Goal: Information Seeking & Learning: Learn about a topic

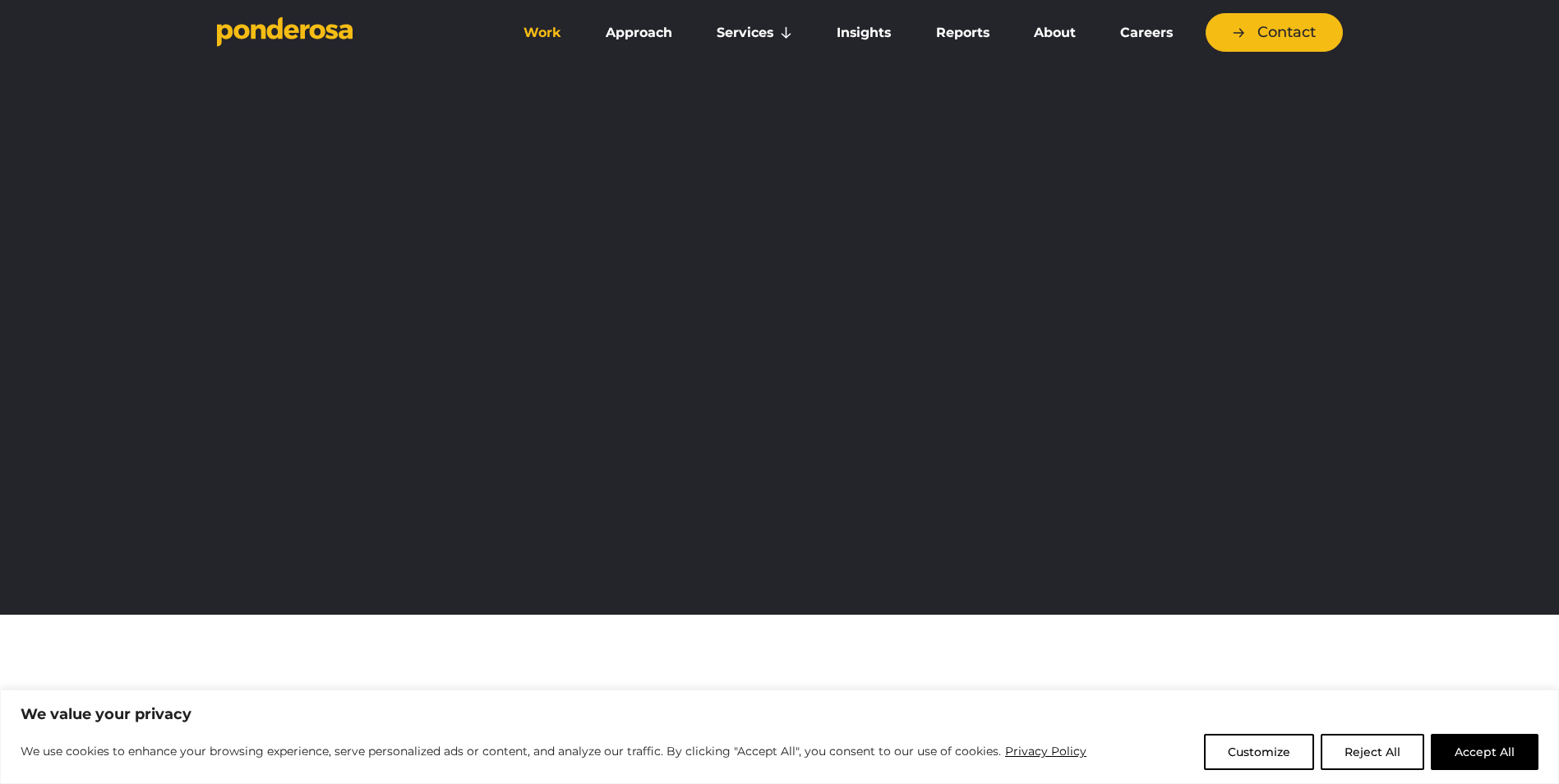
click at [537, 26] on link "Work" at bounding box center [542, 33] width 75 height 34
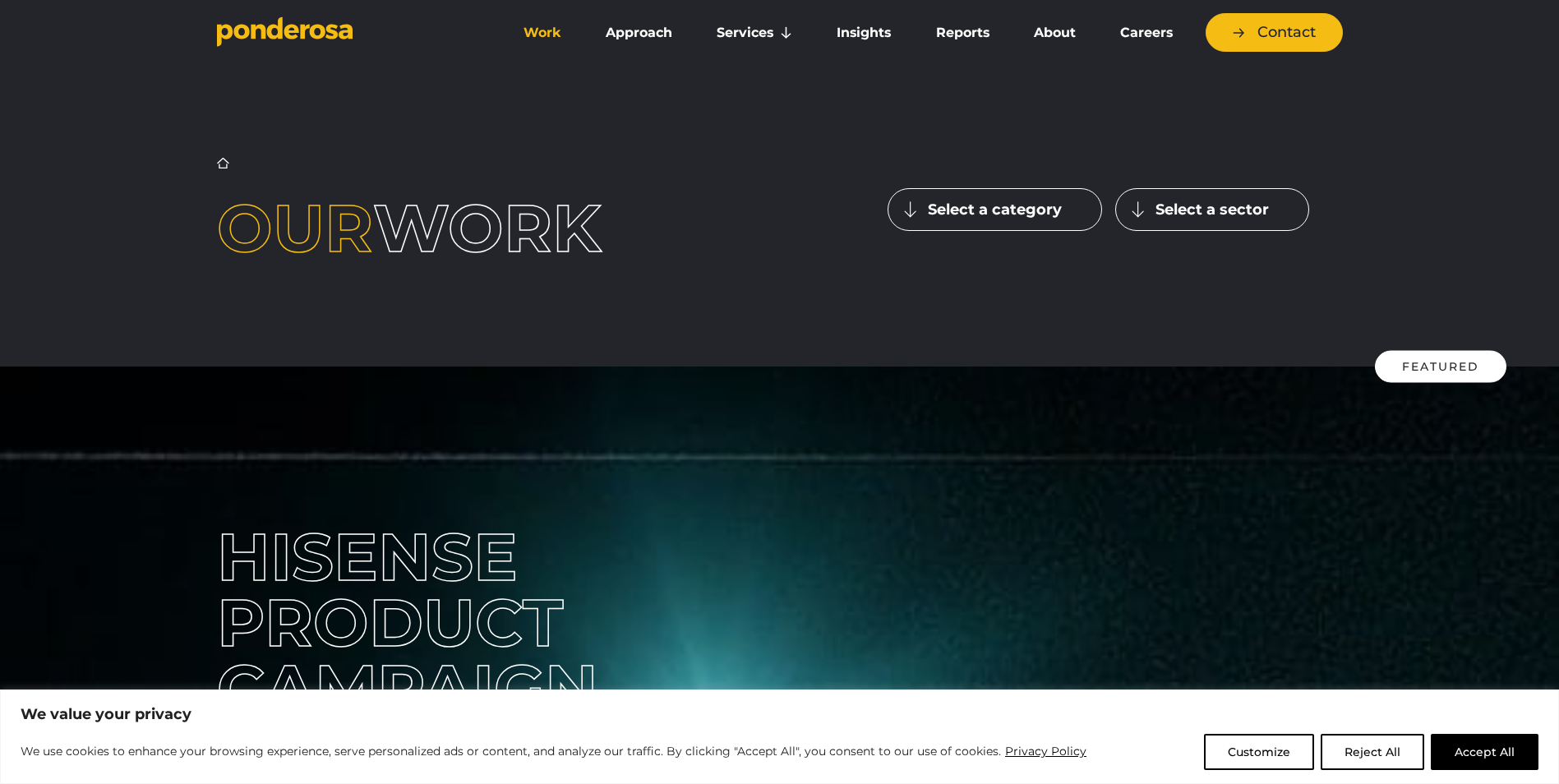
click at [963, 206] on button "Select a category" at bounding box center [995, 209] width 214 height 43
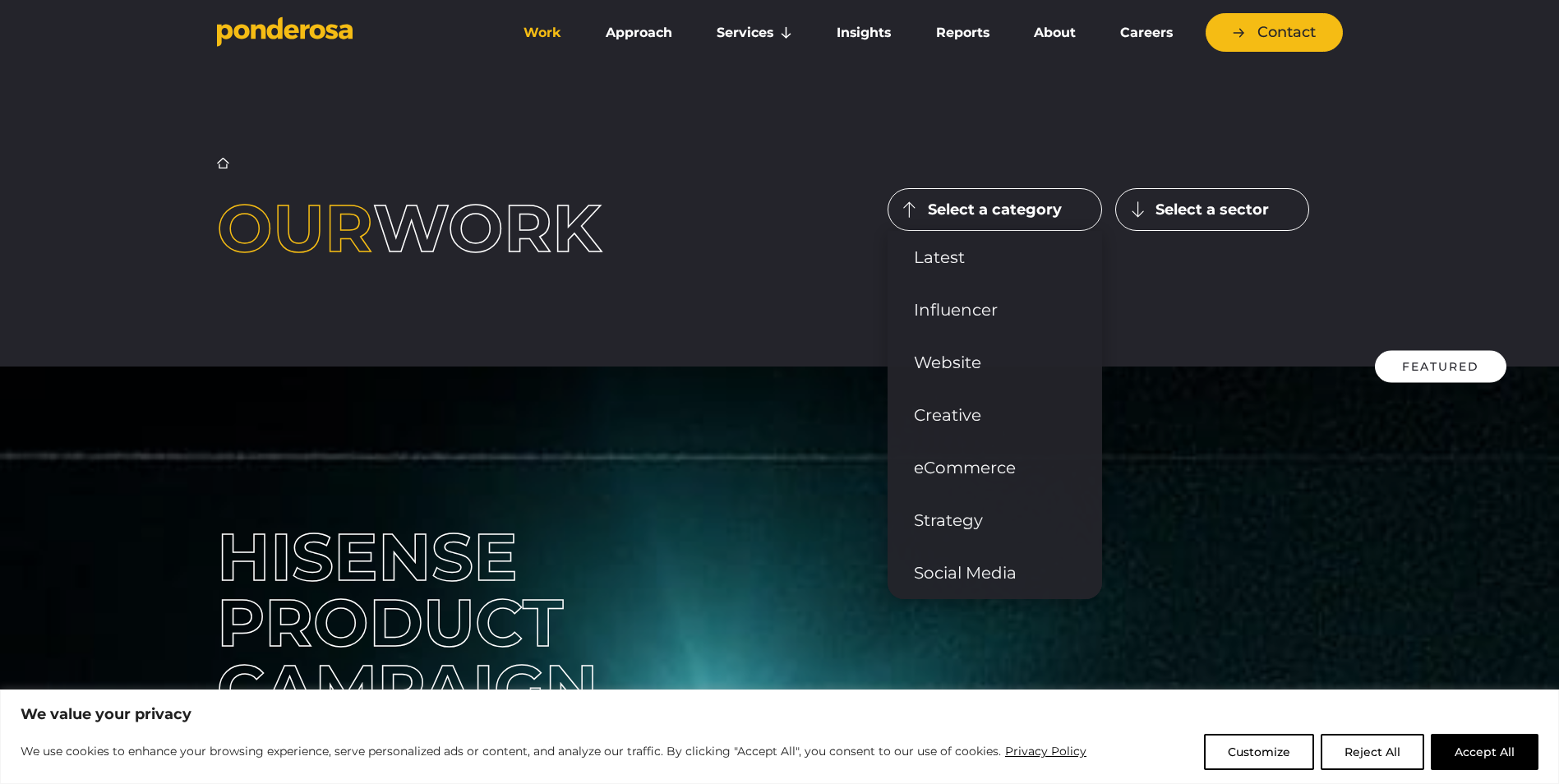
click at [1182, 219] on button "Select a sector" at bounding box center [1212, 209] width 194 height 43
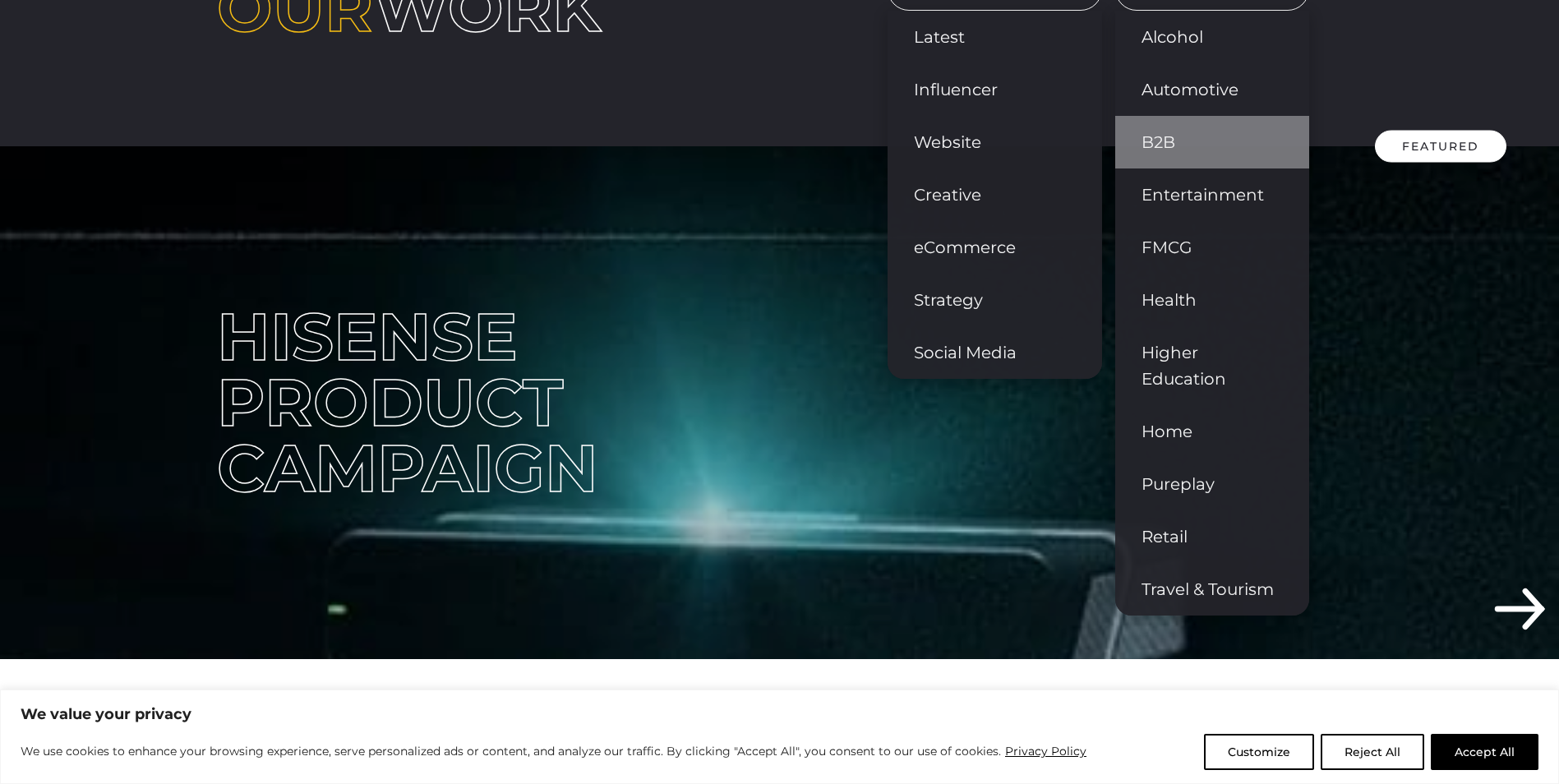
scroll to position [247, 0]
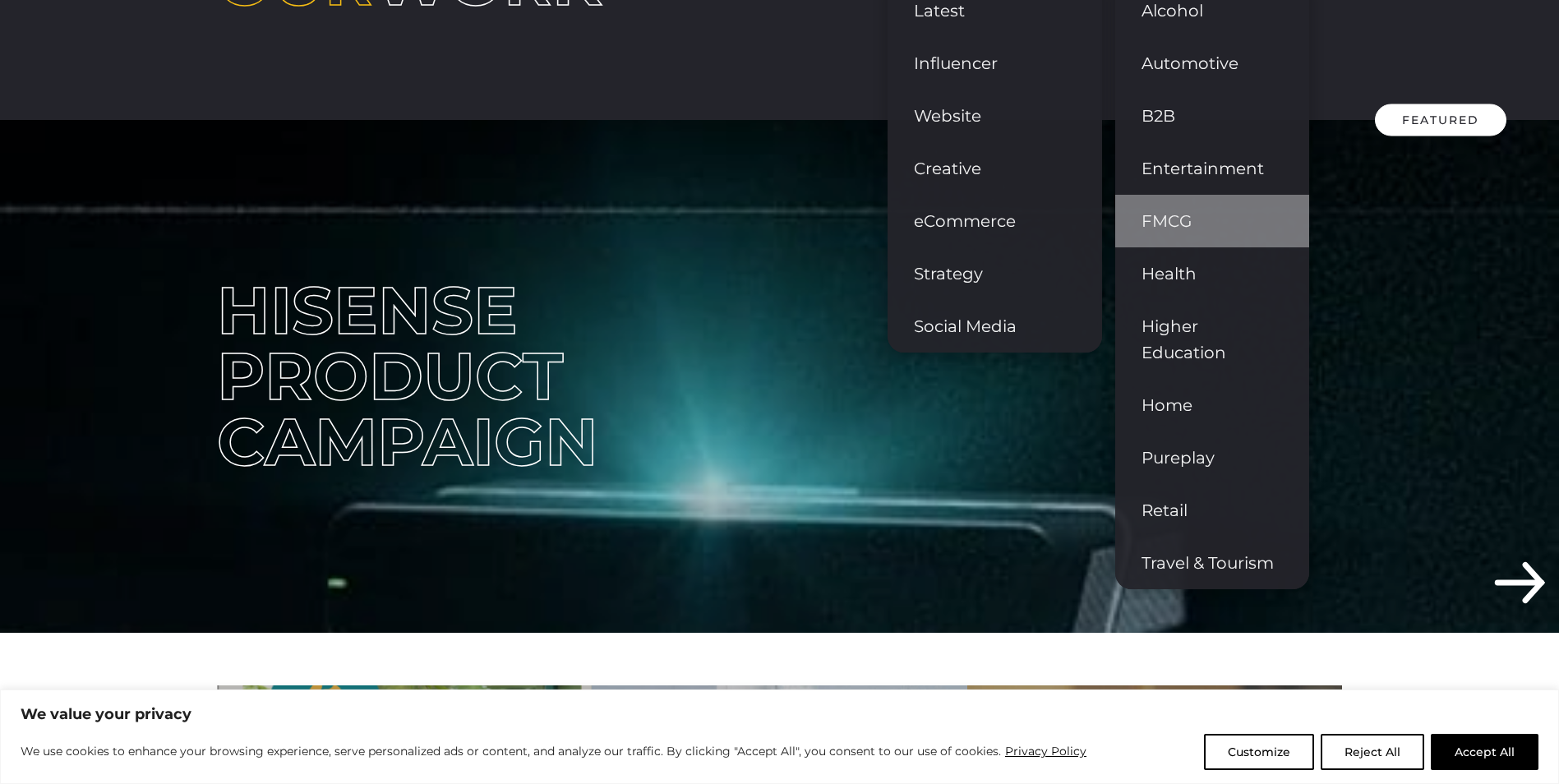
click at [1201, 241] on link "FMCG" at bounding box center [1212, 221] width 194 height 53
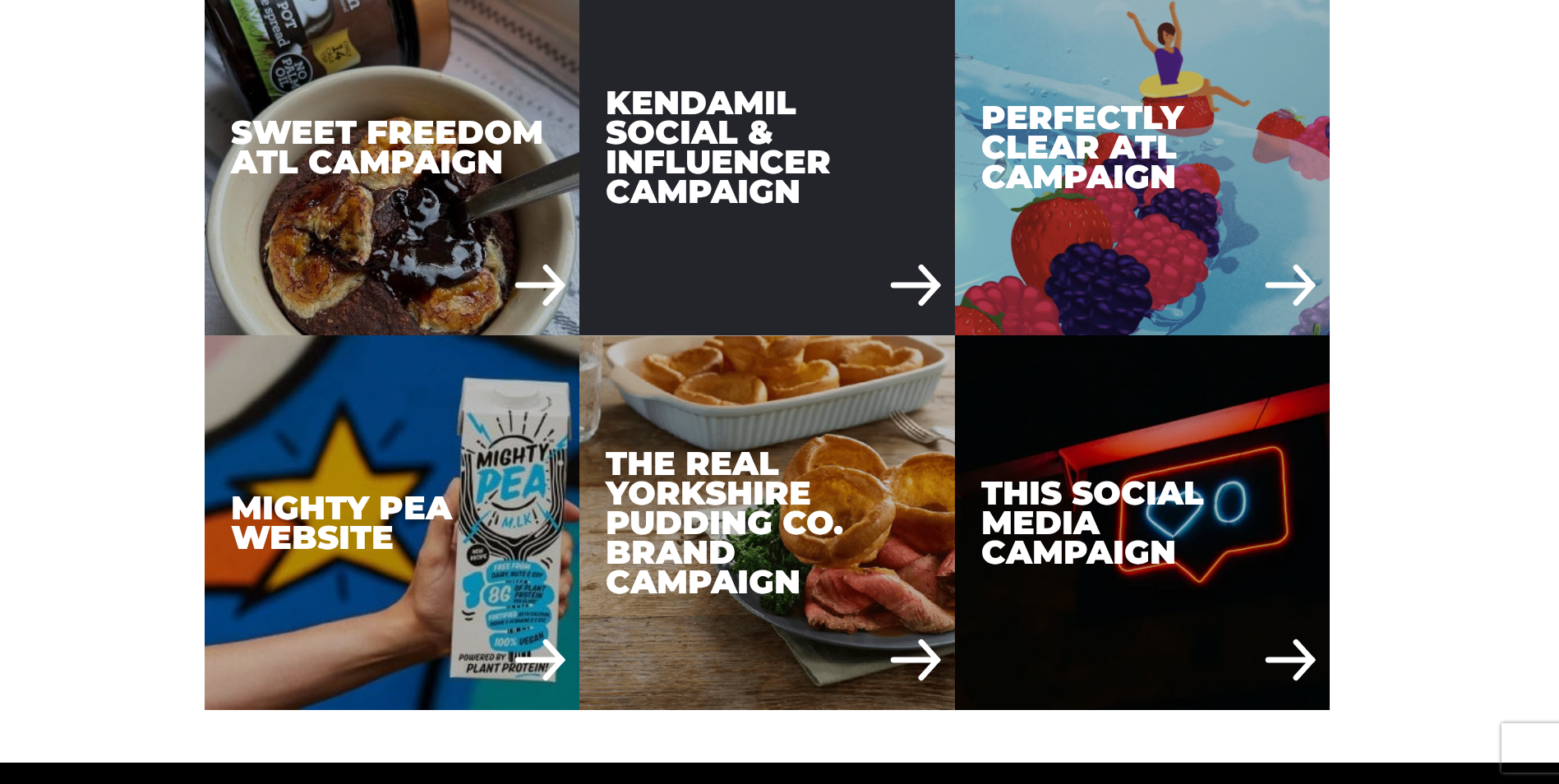
scroll to position [904, 0]
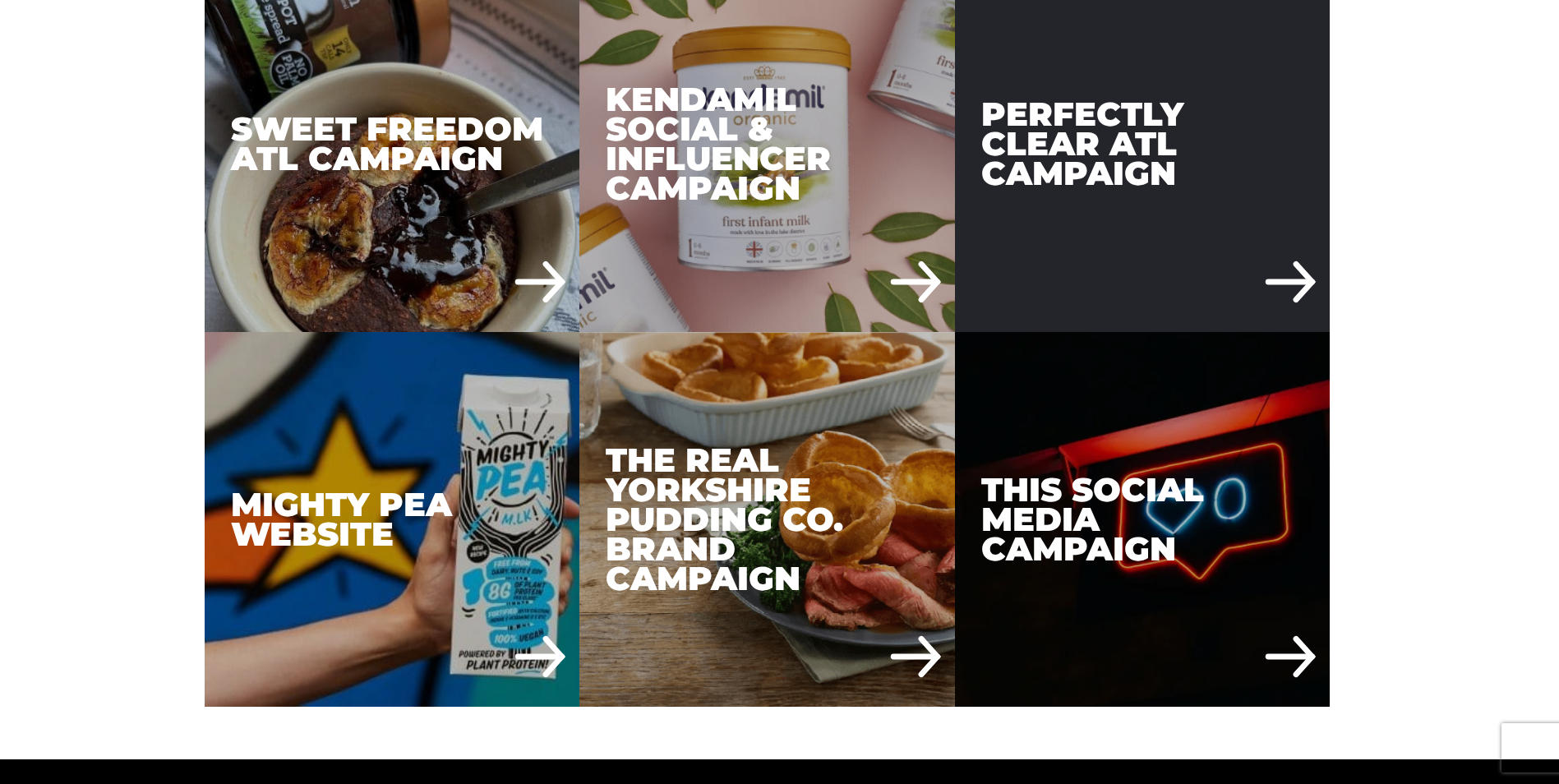
click at [1207, 260] on div "Perfectly Clear ATL Campaign" at bounding box center [1143, 144] width 376 height 376
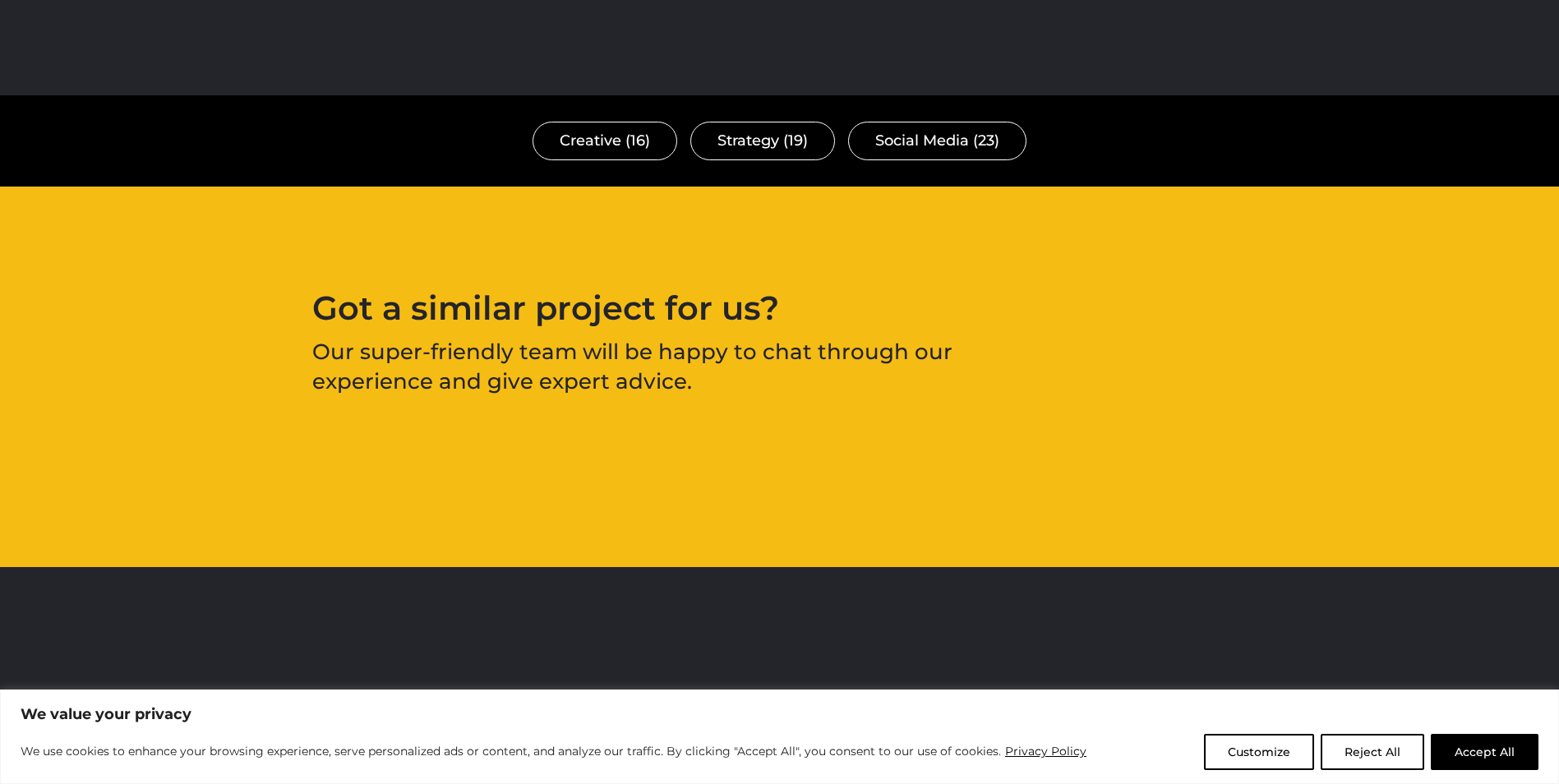
scroll to position [4685, 0]
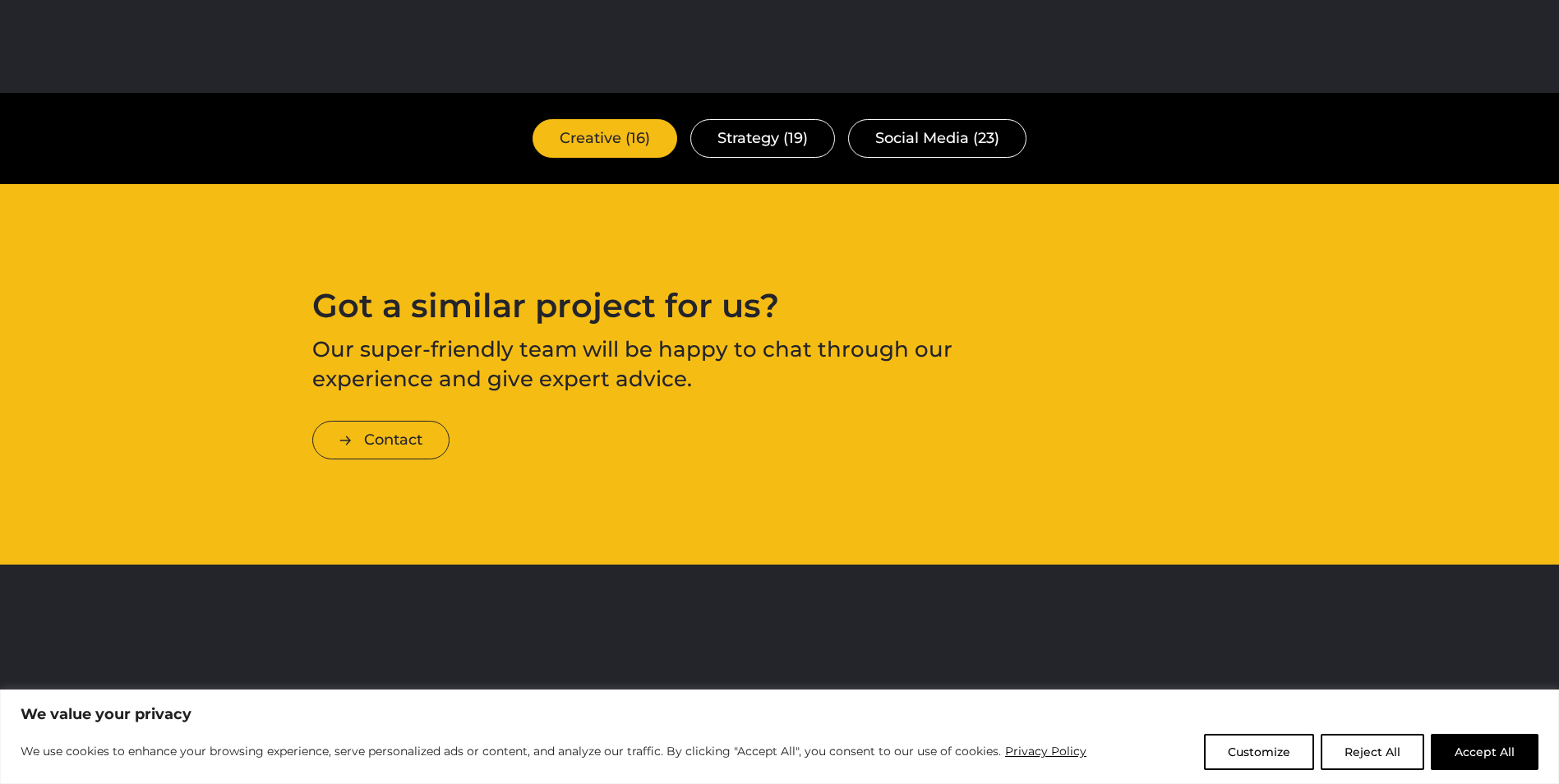
drag, startPoint x: 766, startPoint y: 224, endPoint x: 585, endPoint y: 119, distance: 209.3
click at [585, 119] on link "Creative (16)" at bounding box center [604, 138] width 144 height 39
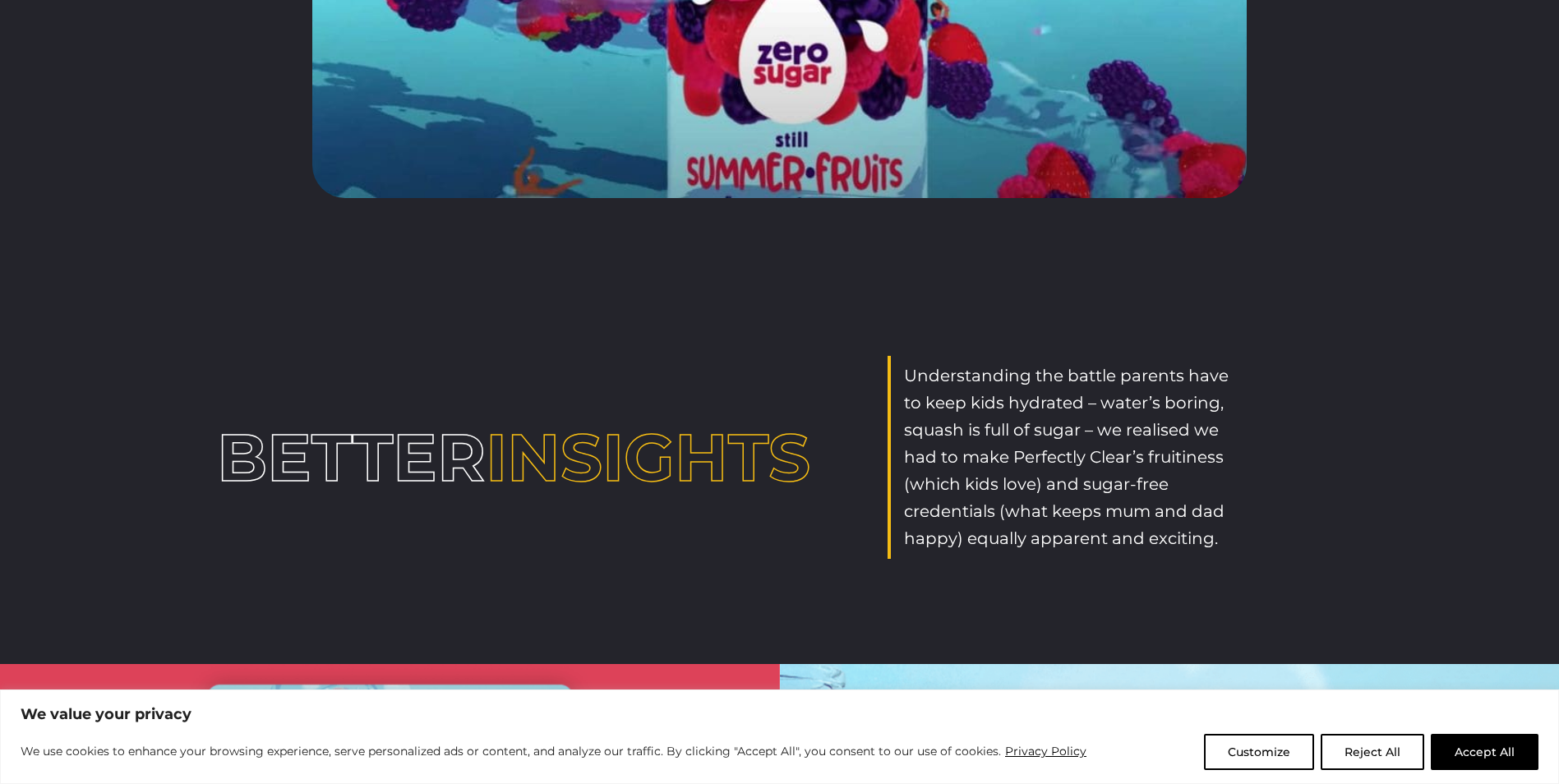
scroll to position [1514, 0]
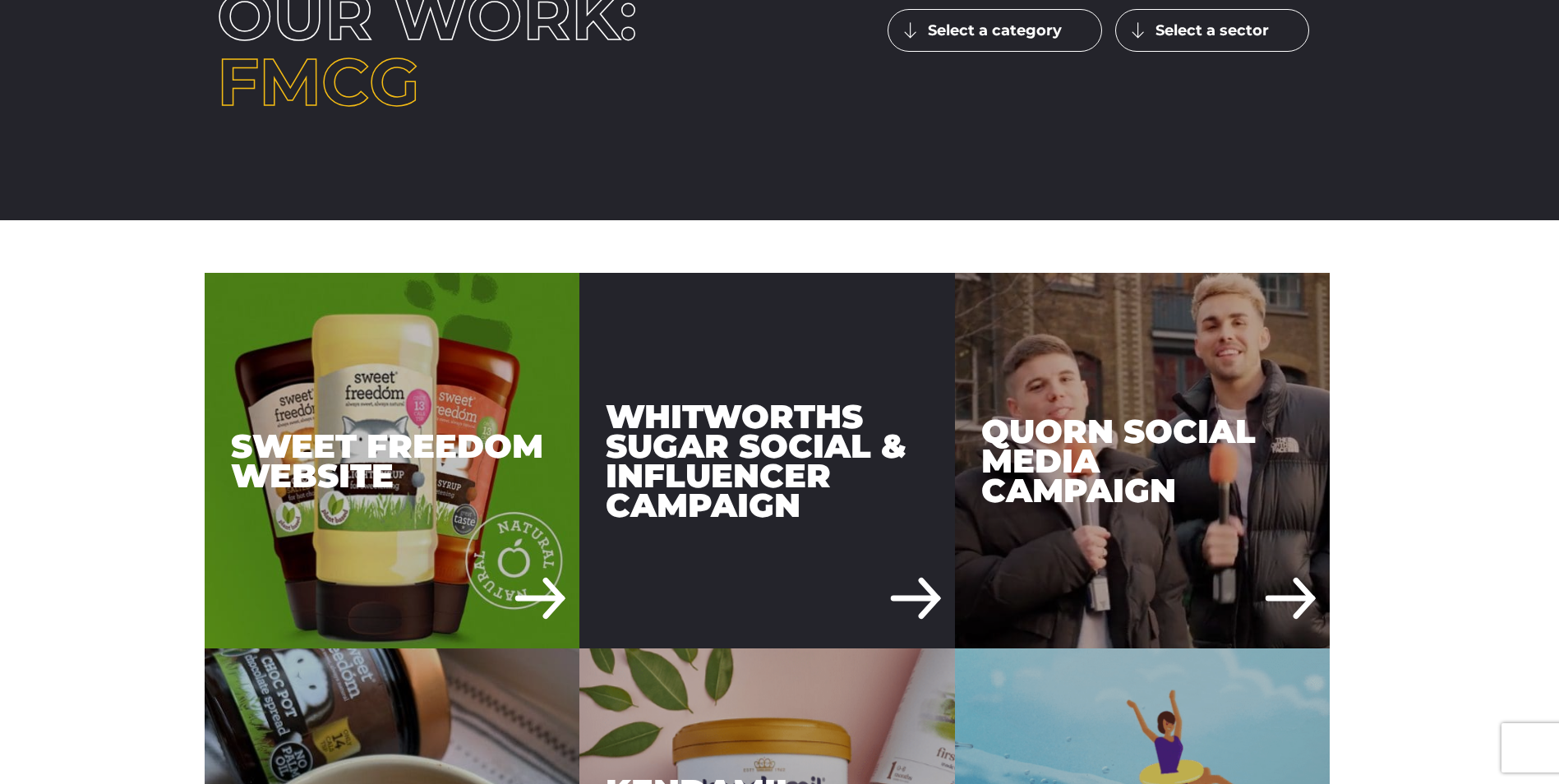
scroll to position [140, 0]
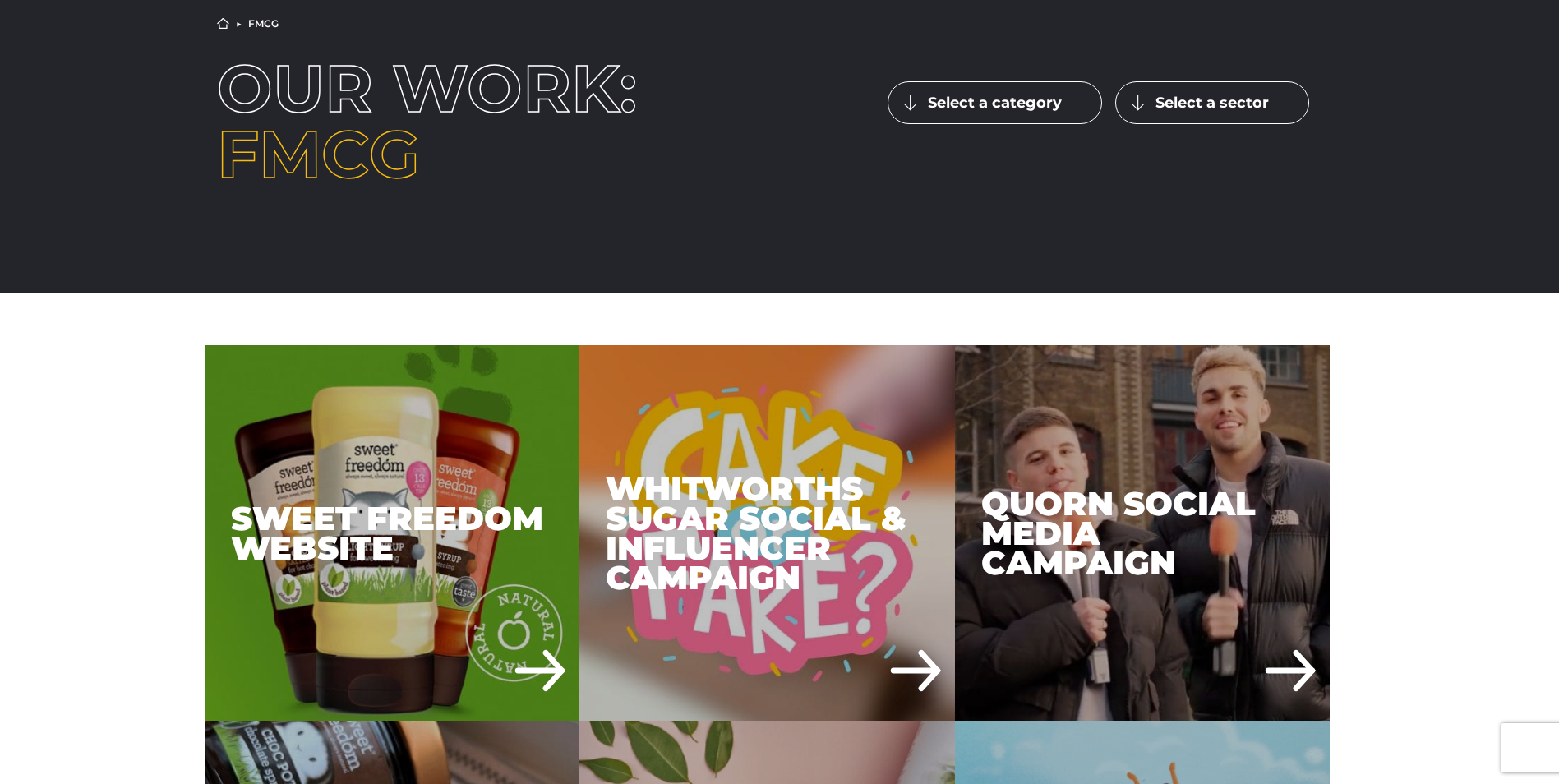
click at [1186, 113] on button "Select a sector" at bounding box center [1212, 103] width 194 height 43
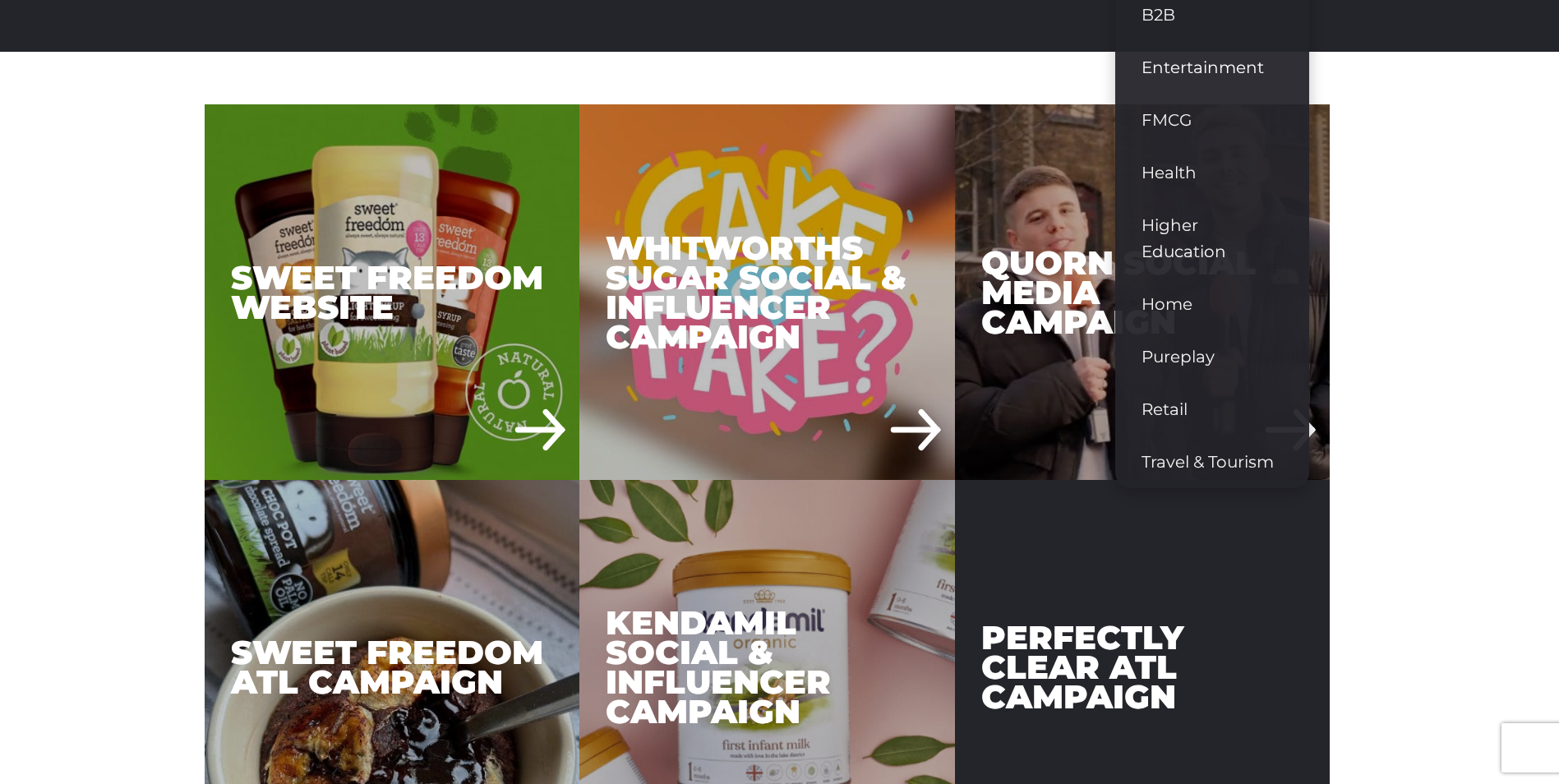
scroll to position [222, 0]
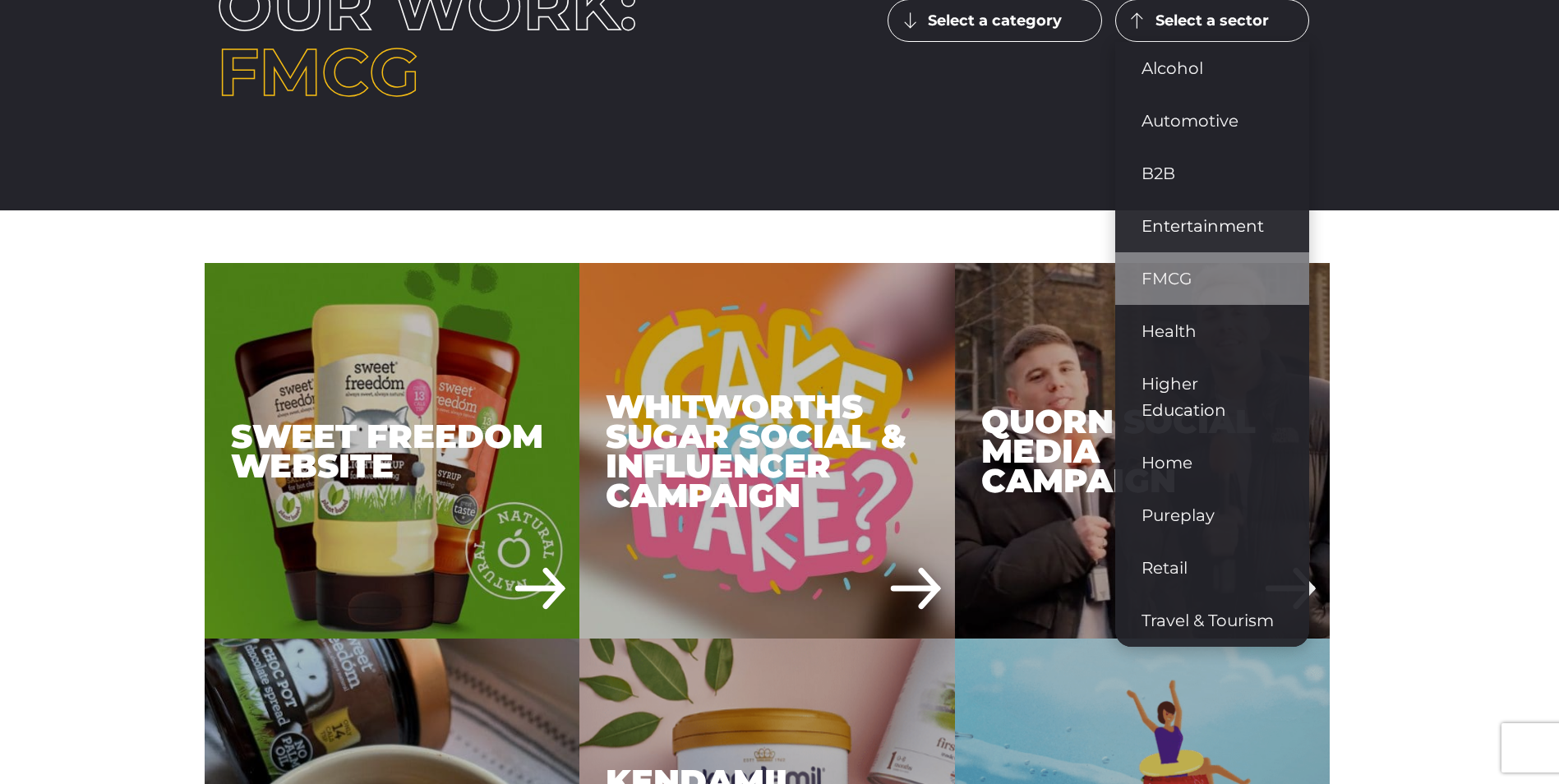
click at [1197, 281] on link "FMCG" at bounding box center [1212, 279] width 194 height 53
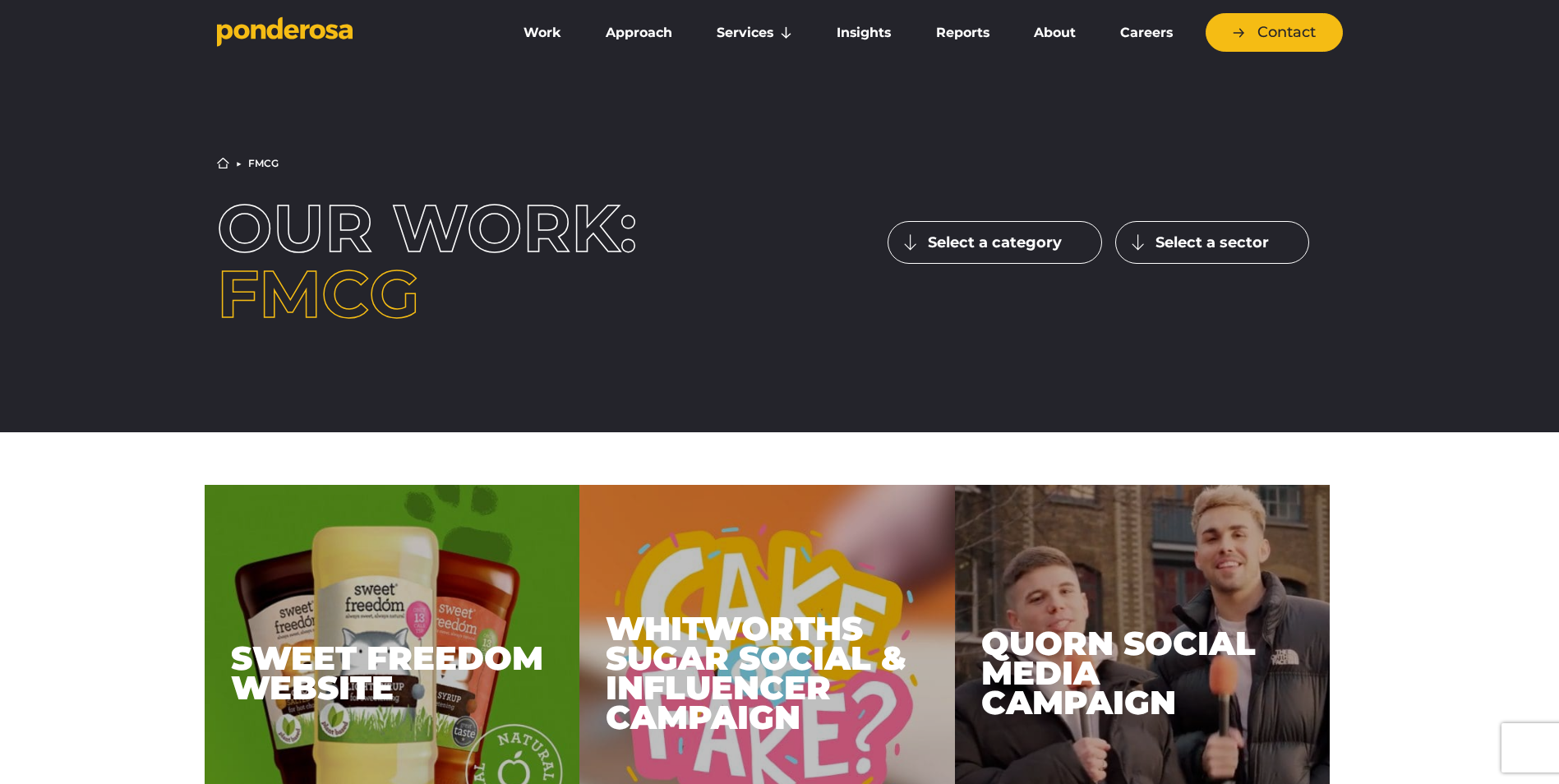
click at [1188, 229] on button "Select a sector" at bounding box center [1212, 242] width 194 height 43
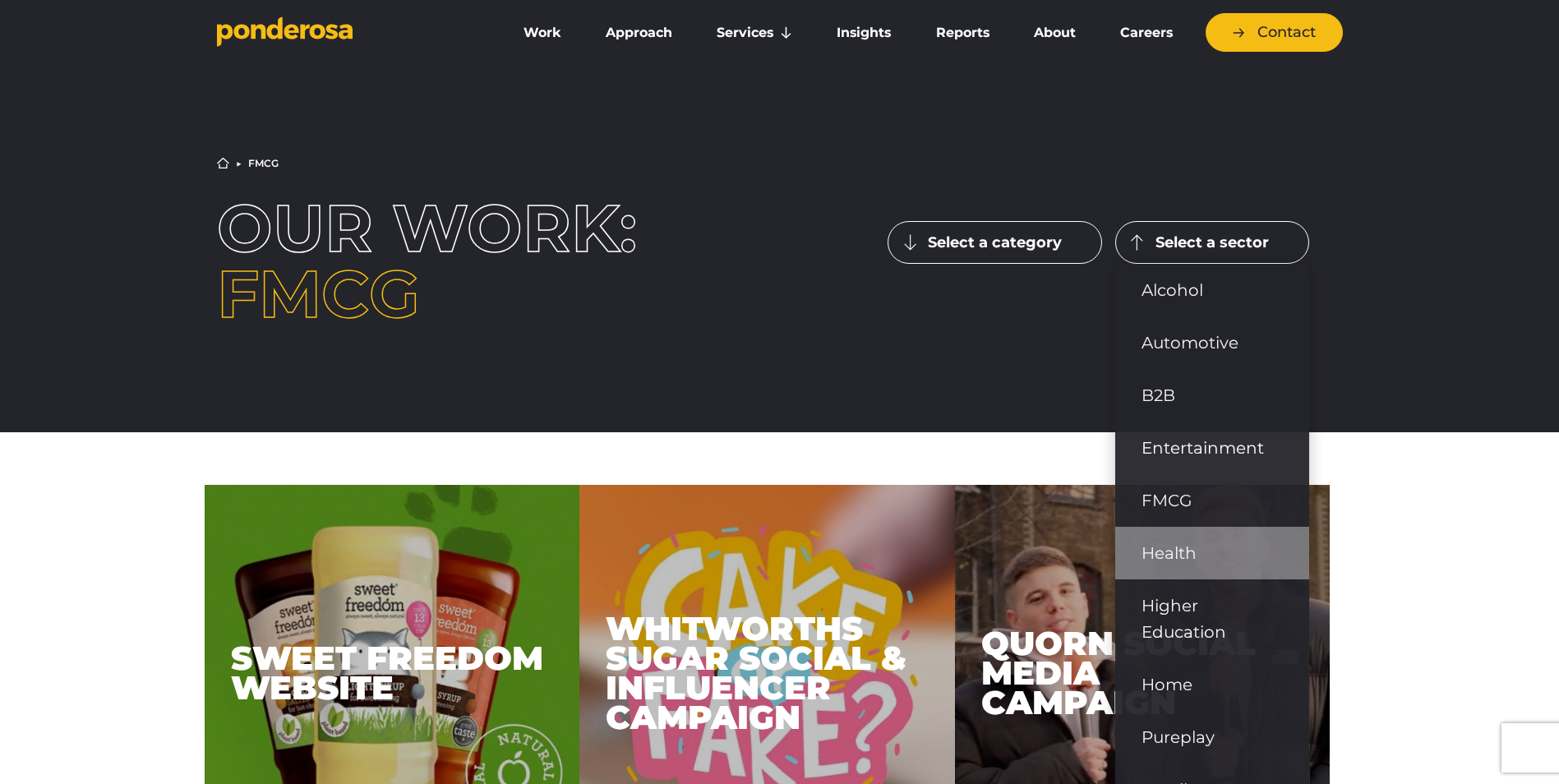
click at [1170, 546] on link "Health" at bounding box center [1212, 554] width 194 height 53
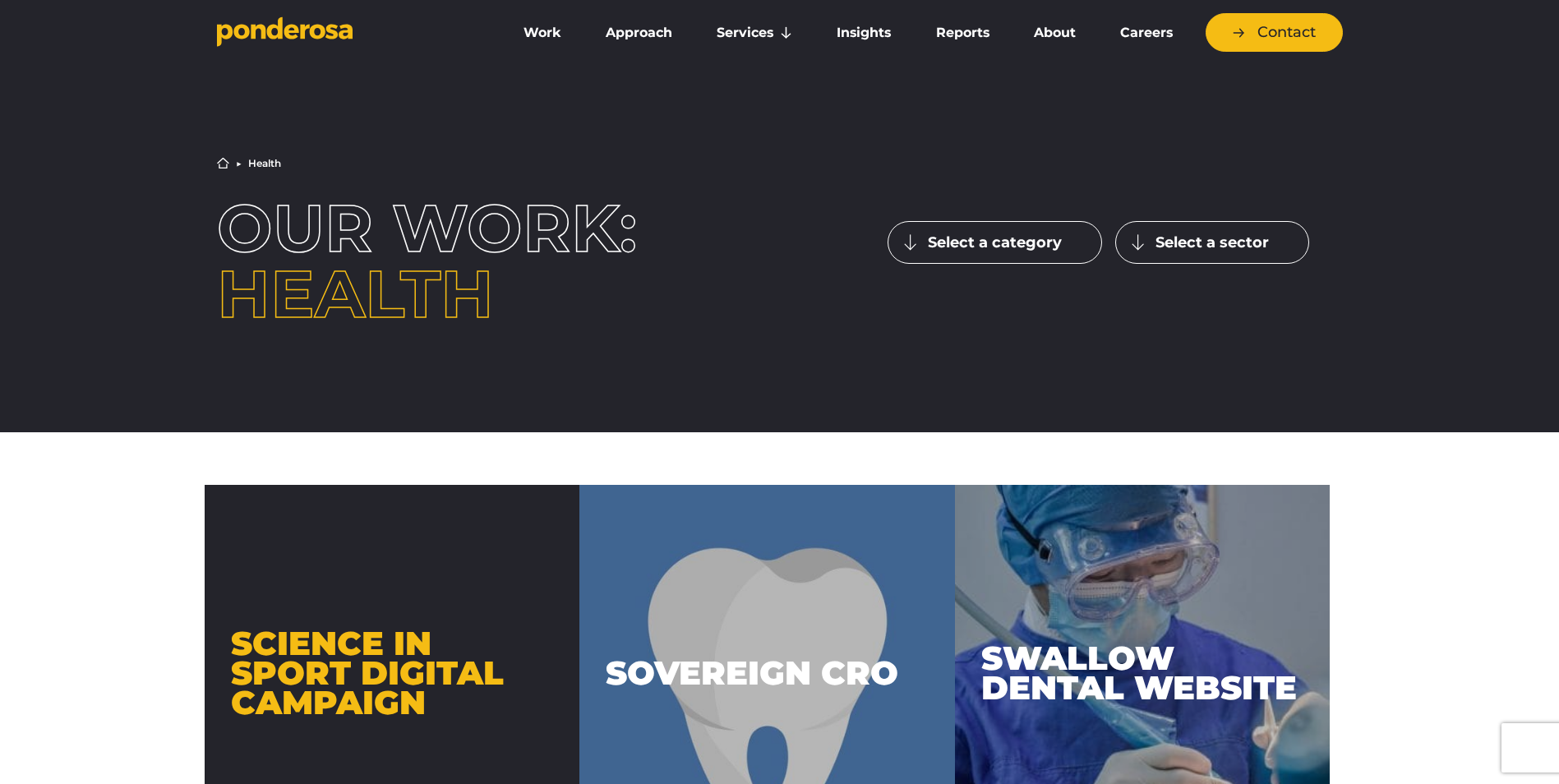
click at [419, 607] on div "Science in Sport Digital Campaign" at bounding box center [393, 672] width 376 height 376
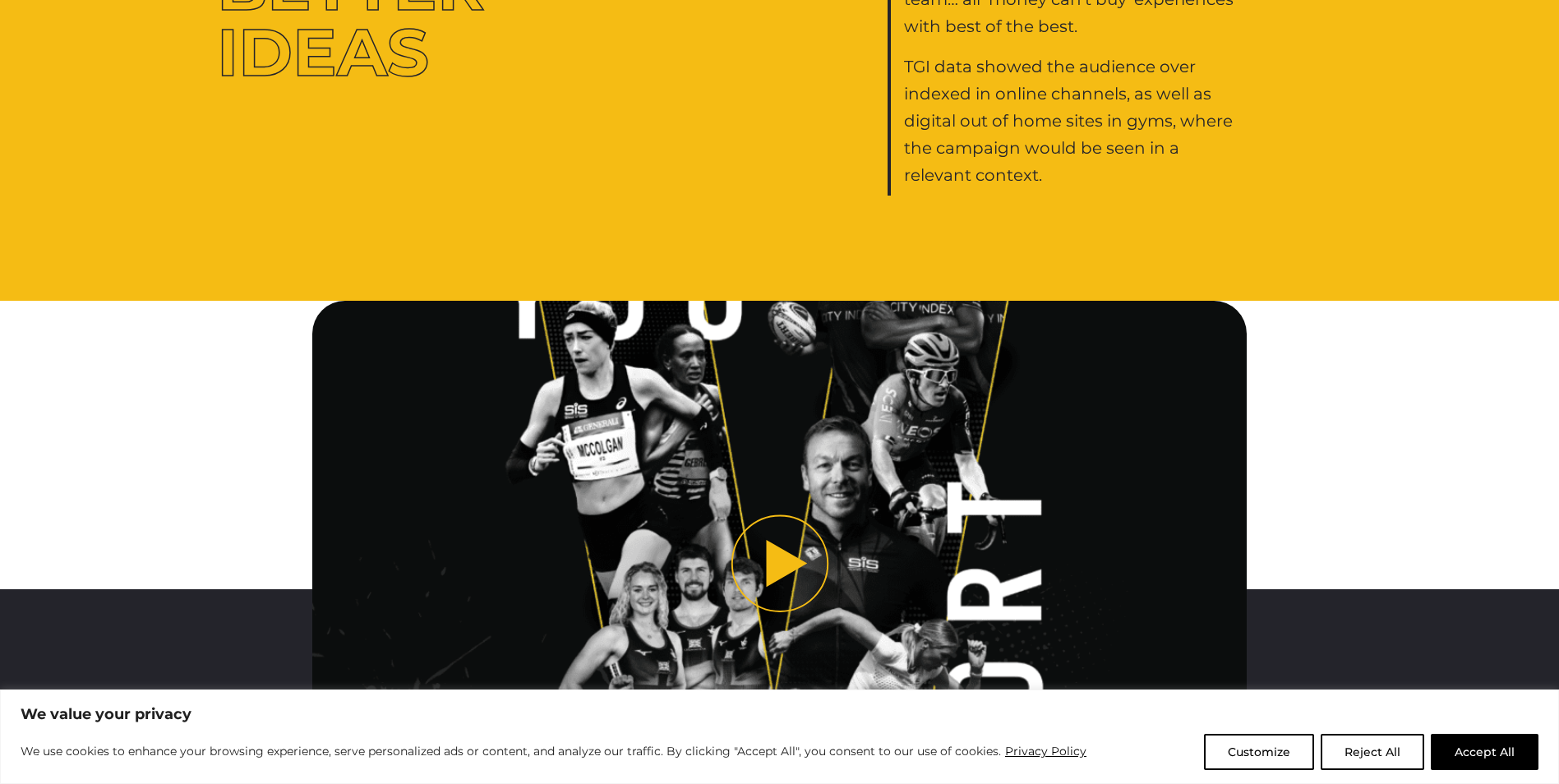
scroll to position [3932, 0]
